Goal: Task Accomplishment & Management: Use online tool/utility

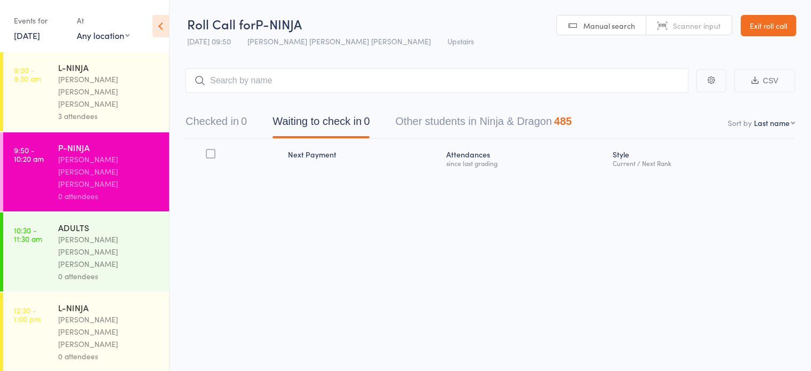
click at [94, 212] on div "ADULTS [PERSON_NAME] [PERSON_NAME] [PERSON_NAME] 0 attendees" at bounding box center [113, 251] width 111 height 79
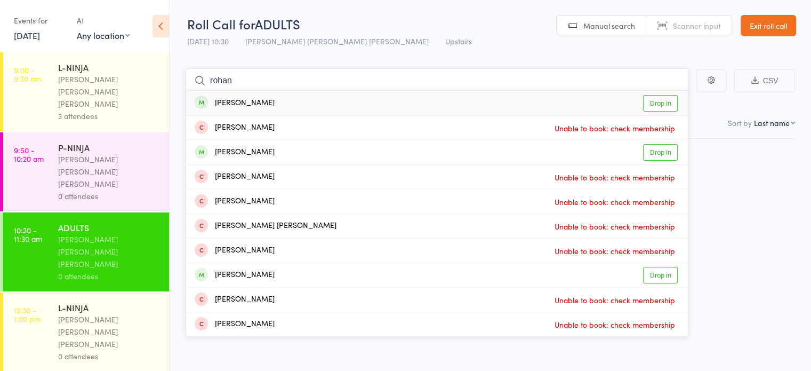
type input "rohan"
click at [238, 98] on div "[PERSON_NAME]" at bounding box center [235, 103] width 80 height 12
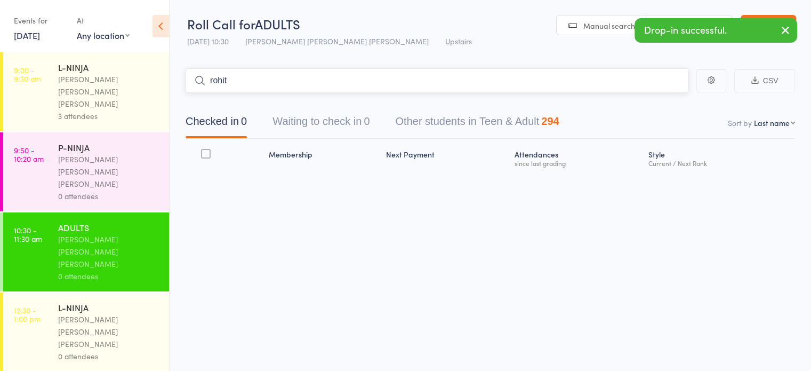
click at [284, 121] on button "Waiting to check in 0" at bounding box center [321, 124] width 97 height 28
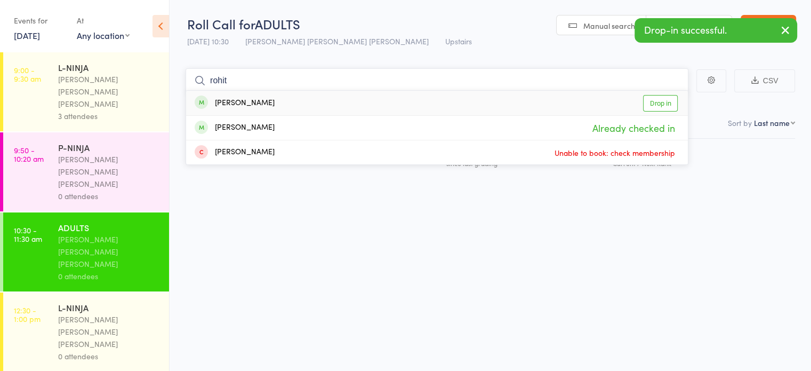
type input "rohit"
click at [243, 98] on div "[PERSON_NAME]" at bounding box center [235, 103] width 80 height 12
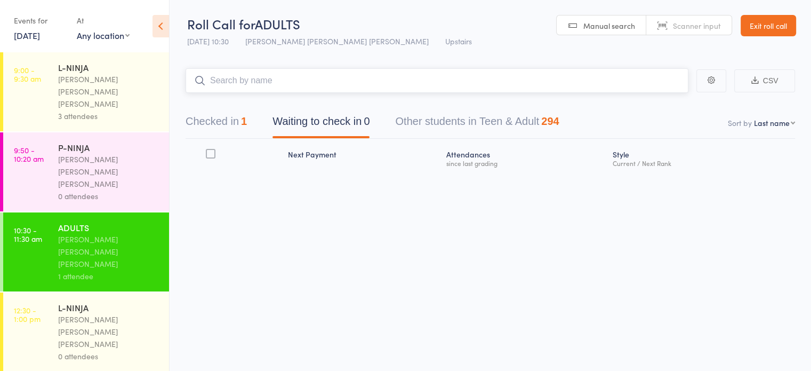
click at [217, 119] on button "Checked in 1" at bounding box center [216, 124] width 61 height 28
